Goal: Task Accomplishment & Management: Manage account settings

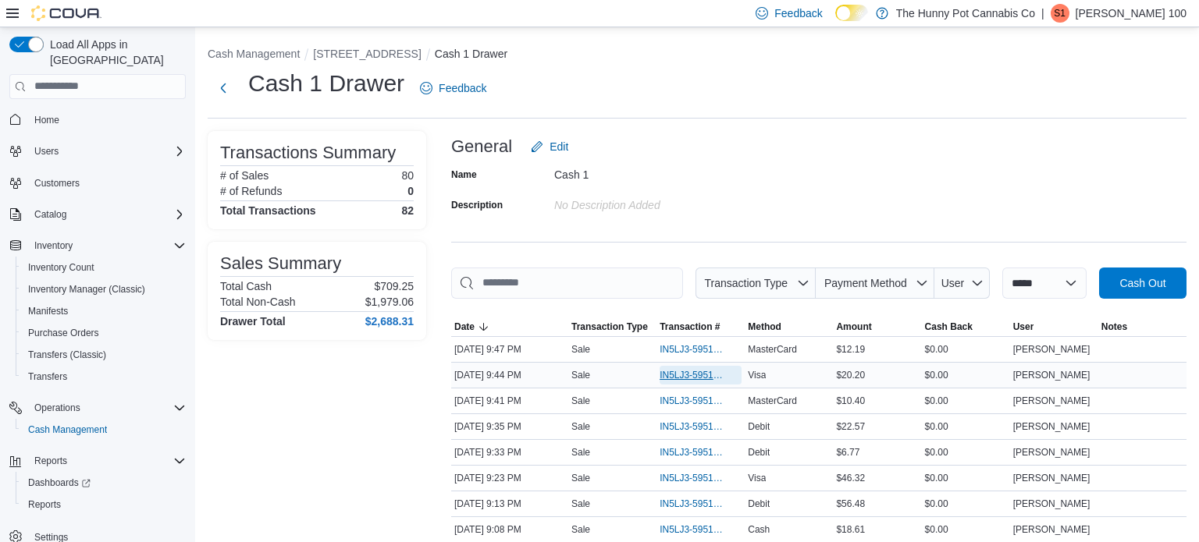
click at [680, 370] on span "IN5LJ3-5951901" at bounding box center [692, 375] width 66 height 12
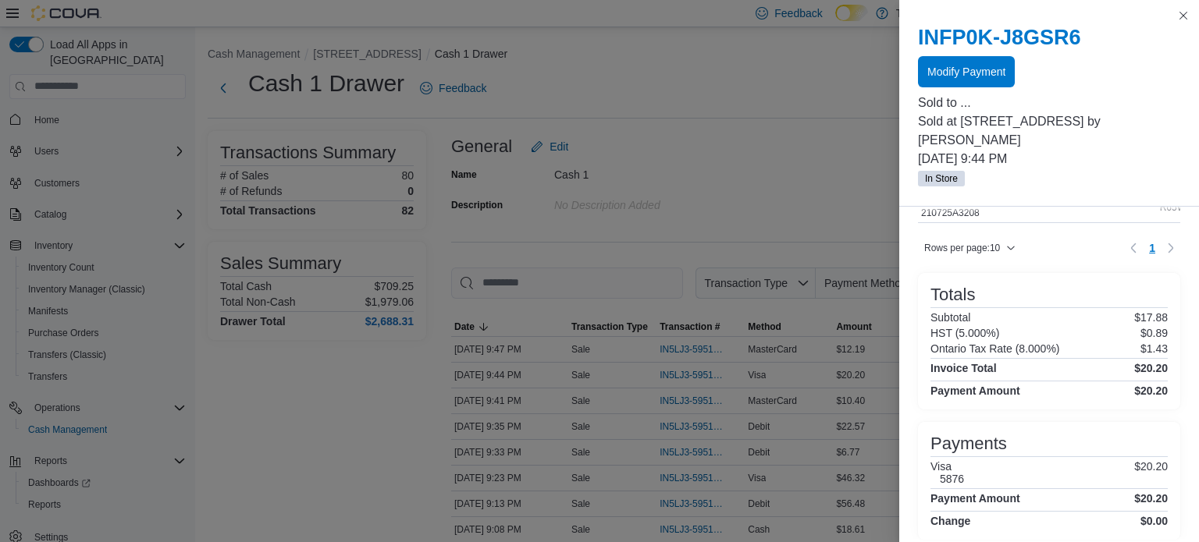
scroll to position [112, 0]
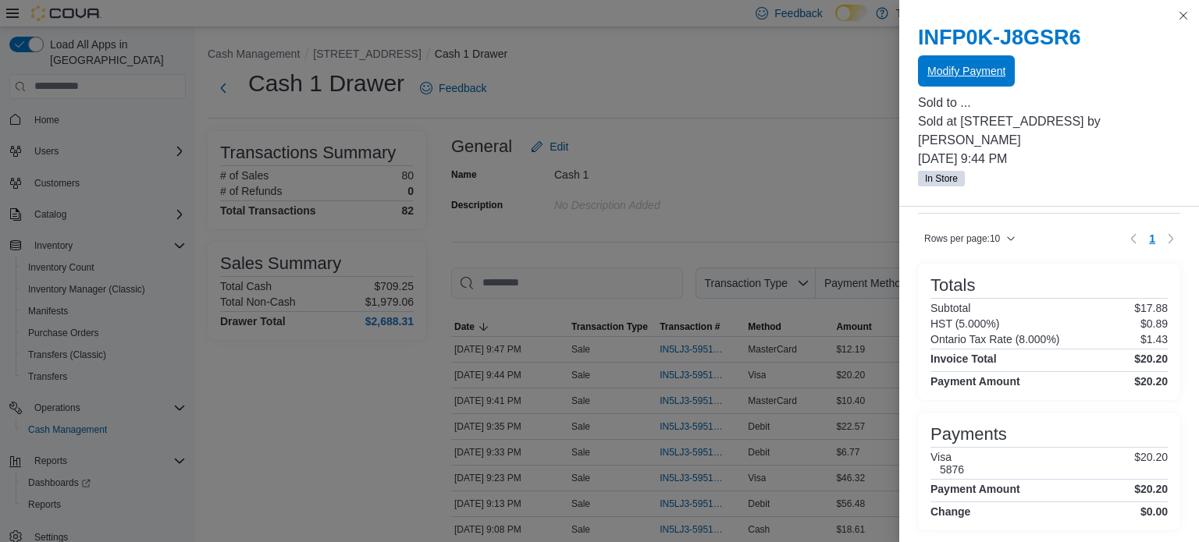
click at [940, 75] on span "Modify Payment" at bounding box center [966, 71] width 78 height 16
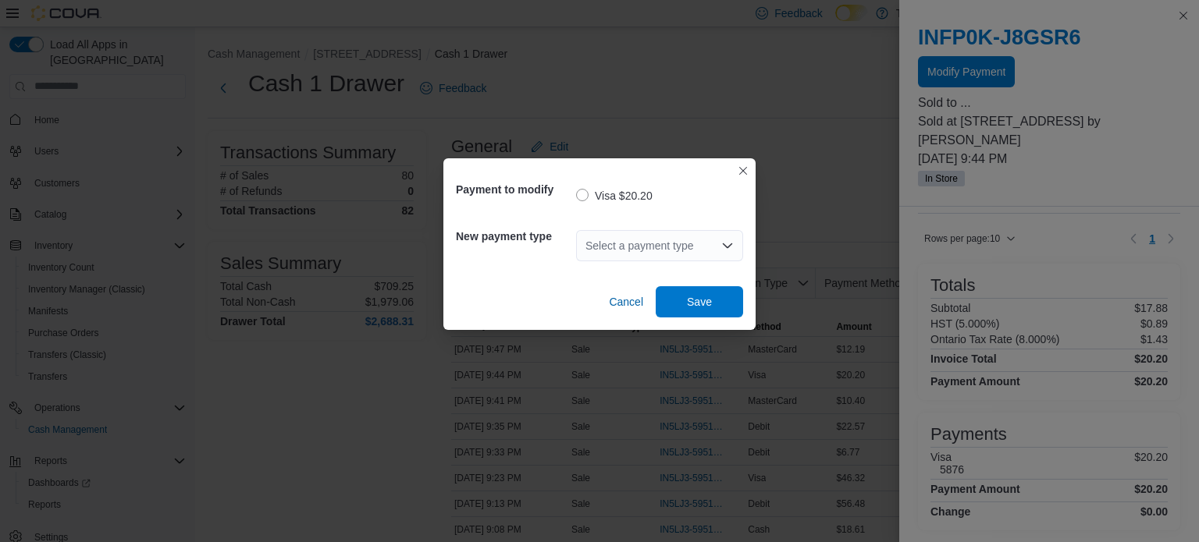
click at [683, 252] on div "Select a payment type" at bounding box center [659, 245] width 167 height 31
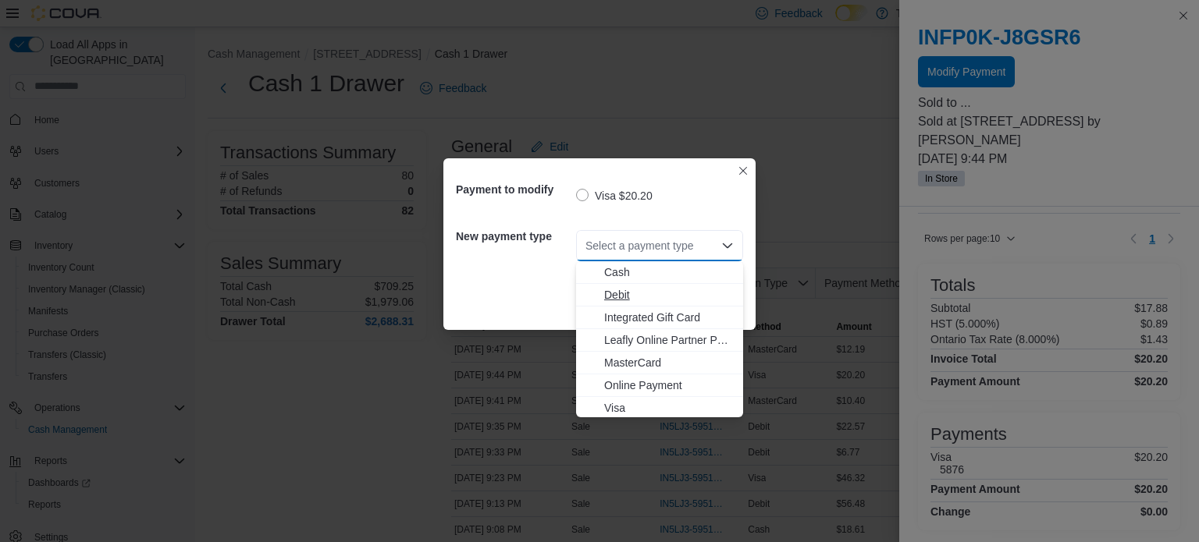
click at [641, 298] on span "Debit" at bounding box center [669, 295] width 130 height 16
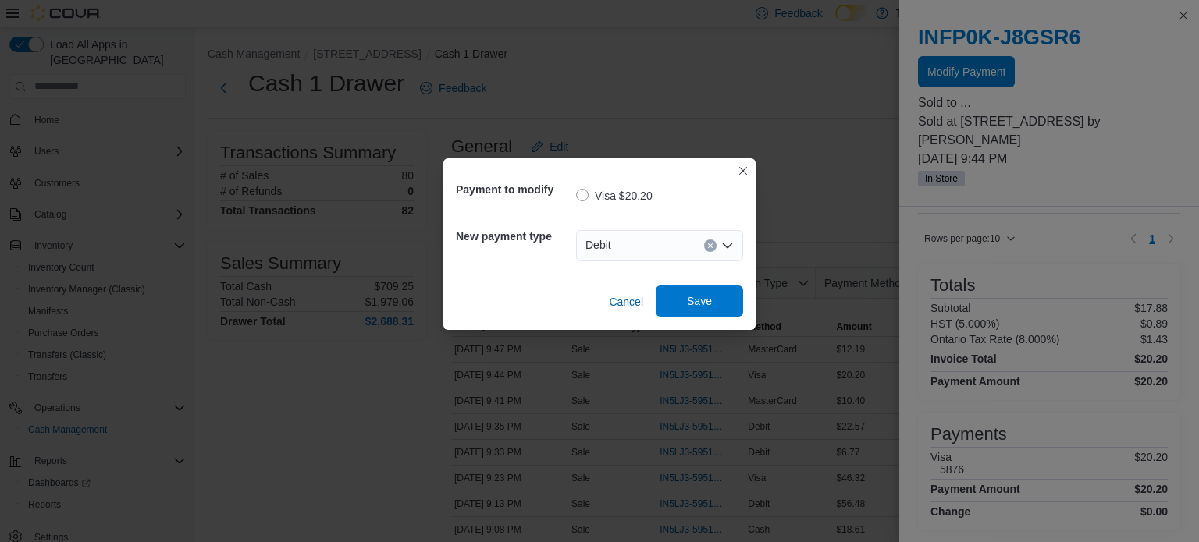
click at [705, 300] on span "Save" at bounding box center [699, 301] width 25 height 16
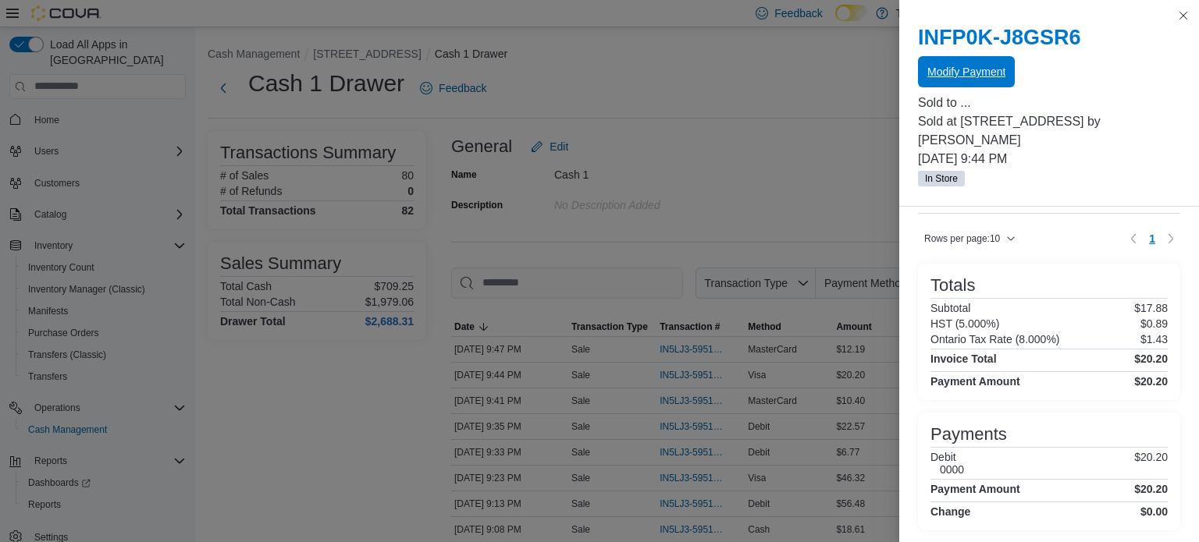
scroll to position [0, 0]
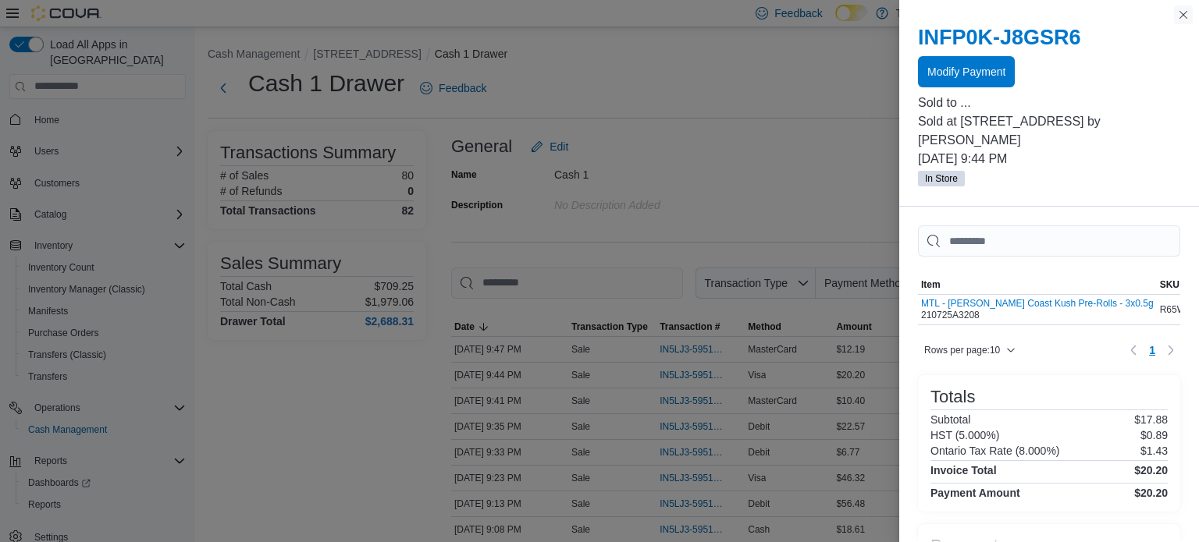
click at [1180, 23] on button "Close this dialog" at bounding box center [1183, 14] width 19 height 19
click at [1180, 23] on div "Feedback Dark Mode The Hunny Pot Cannabis Co | S1 Sarah 100" at bounding box center [967, 13] width 437 height 31
